Goal: Check status: Check status

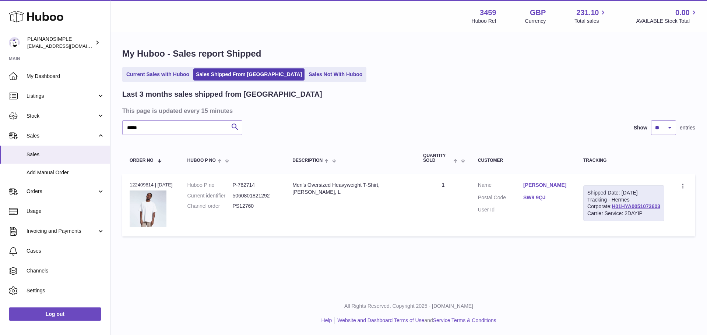
click at [149, 187] on div "Order no 122409814 | 6th Aug" at bounding box center [151, 185] width 43 height 7
copy div "122409814"
drag, startPoint x: 152, startPoint y: 130, endPoint x: 0, endPoint y: 97, distance: 155.4
click at [0, 98] on div "Huboo PLAINANDSIMPLE internalAdmin-3459@internal.huboo.com Main My Dashboard Li…" at bounding box center [353, 167] width 707 height 335
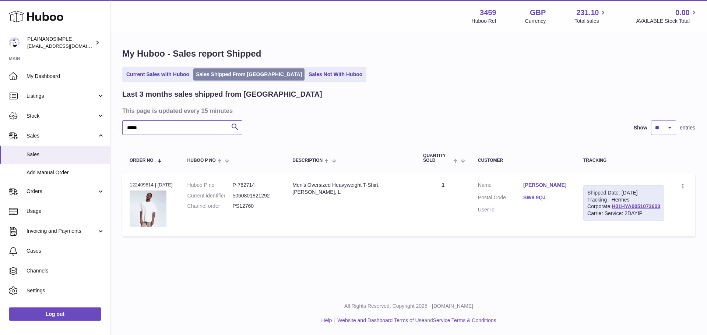
type input "*****"
click at [227, 71] on link "Sales Shipped From [GEOGRAPHIC_DATA]" at bounding box center [248, 74] width 111 height 12
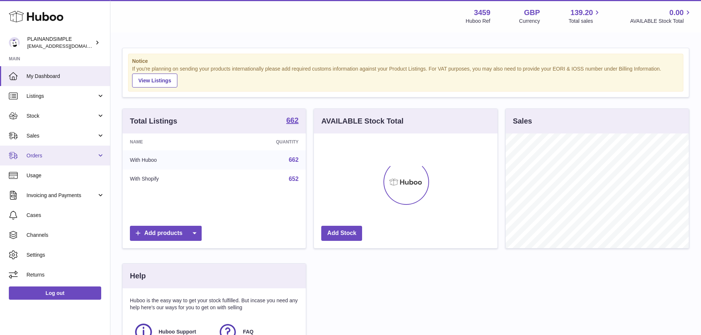
scroll to position [115, 184]
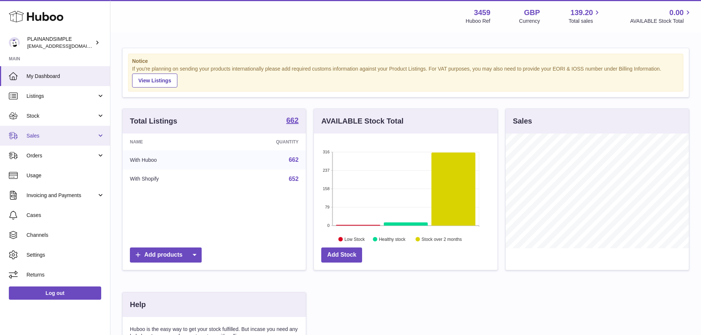
click at [66, 139] on span "Sales" at bounding box center [61, 135] width 70 height 7
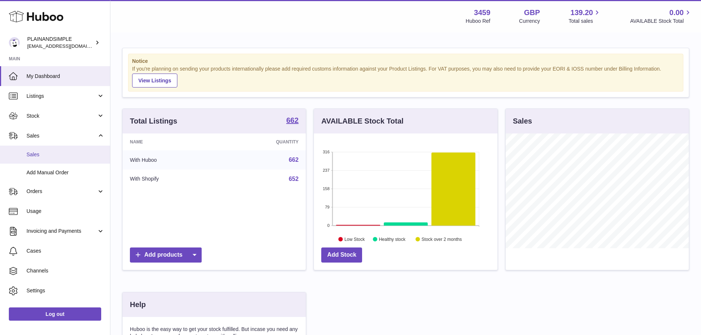
click at [66, 148] on link "Sales" at bounding box center [55, 155] width 110 height 18
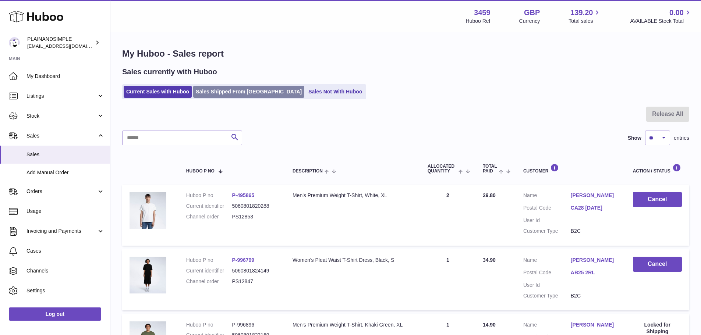
click at [246, 89] on link "Sales Shipped From [GEOGRAPHIC_DATA]" at bounding box center [248, 92] width 111 height 12
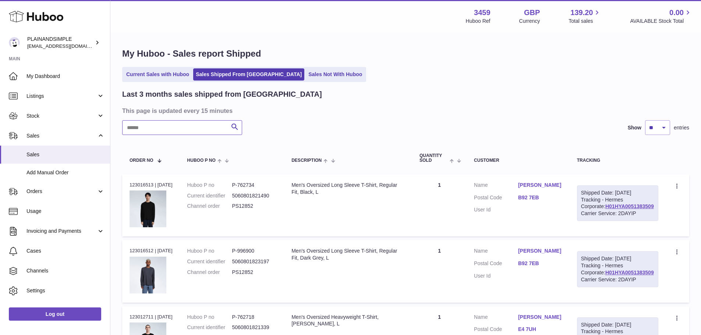
click at [186, 130] on input "text" at bounding box center [182, 127] width 120 height 15
type input "*****"
click at [134, 185] on div "Order no 122631150 | [DATE]" at bounding box center [151, 185] width 43 height 7
copy div "122631150"
